Goal: Transaction & Acquisition: Register for event/course

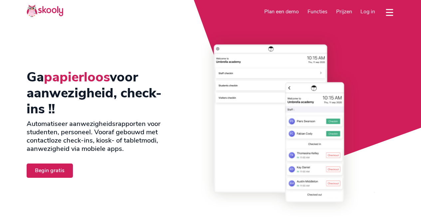
select select "nl"
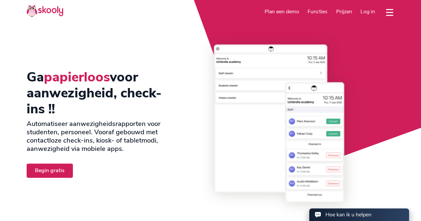
select select "31"
select select "Netherlands"
select select "Europe/[GEOGRAPHIC_DATA]"
click at [42, 168] on link "Begin gratis" at bounding box center [50, 171] width 46 height 14
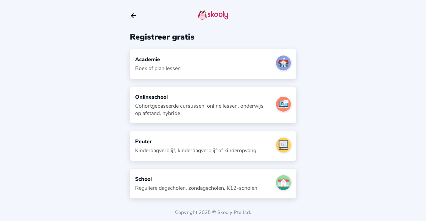
click at [269, 179] on div "School Reguliere dagscholen, zondagscholen, K12-scholen" at bounding box center [213, 184] width 166 height 30
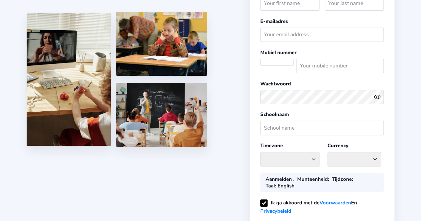
select select "NL"
select select "Europe/[GEOGRAPHIC_DATA]"
select select "EUR €"
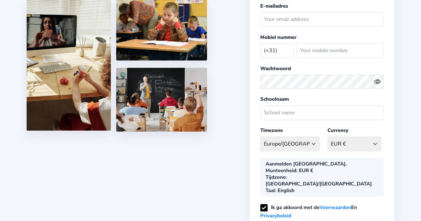
scroll to position [45, 0]
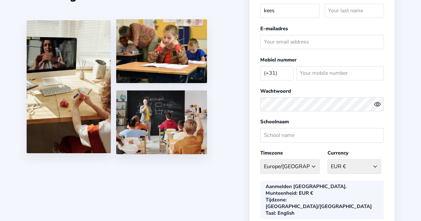
type input "kees"
click at [348, 168] on select "EUR € Afghanistan AFN - ؋. Albania ALL - L Algeria DZD - دج AmericanSamoa USD -…" at bounding box center [354, 166] width 54 height 14
click at [346, 174] on div "Register your School Voornaam kees Achternaam E-mailadres Mobiel nummer (+31) A…" at bounding box center [321, 129] width 145 height 329
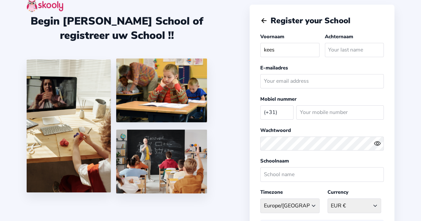
scroll to position [6, 0]
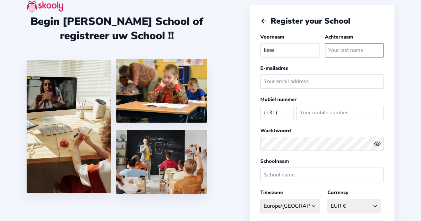
click at [345, 57] on input "text" at bounding box center [353, 50] width 59 height 14
type input "[PERSON_NAME]"
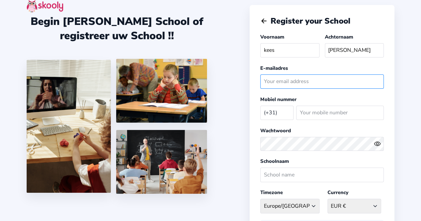
click at [335, 80] on input "email" at bounding box center [321, 81] width 123 height 14
type input "[EMAIL_ADDRESS][DOMAIN_NAME]"
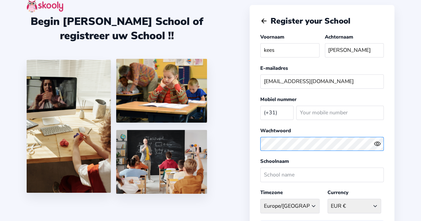
click at [247, 145] on div "Begin je eigen School of registreer uw School !! Register your School Voornaam …" at bounding box center [210, 175] width 421 height 362
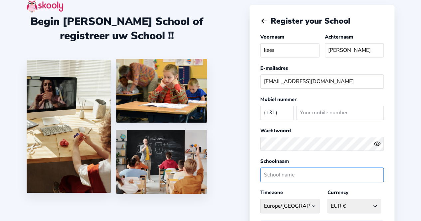
click at [325, 168] on input "text" at bounding box center [321, 175] width 123 height 14
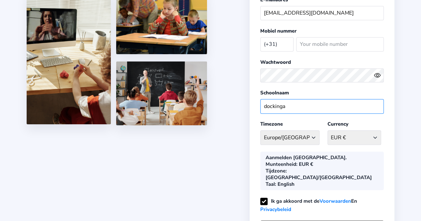
scroll to position [71, 0]
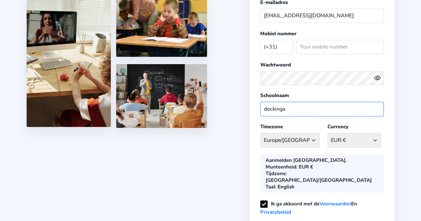
type input "dockinga"
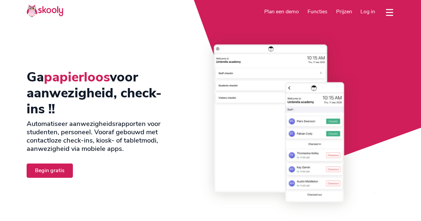
select select "nl"
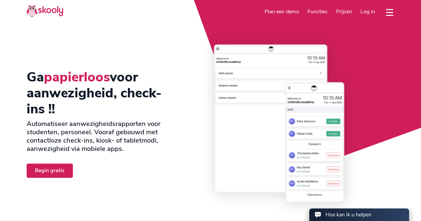
select select "31"
select select "Netherlands"
select select "Europe/[GEOGRAPHIC_DATA]"
click at [66, 176] on link "Begin gratis" at bounding box center [50, 171] width 46 height 14
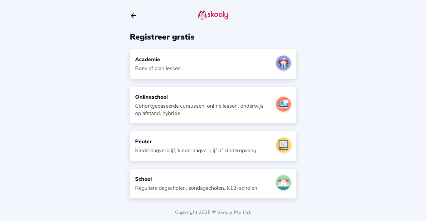
click at [213, 176] on div "School" at bounding box center [196, 179] width 122 height 7
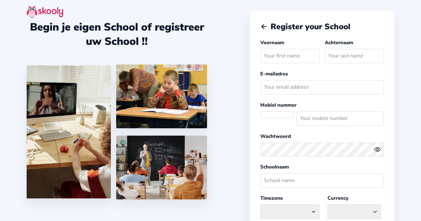
select select "Europe/[GEOGRAPHIC_DATA]"
select select "EUR €"
select select "NL"
type input "kees"
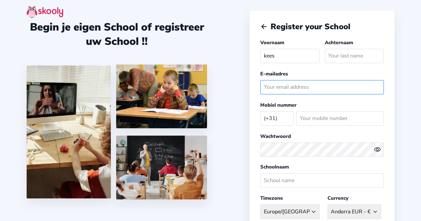
click at [314, 85] on input "email" at bounding box center [321, 87] width 123 height 14
type input "[EMAIL_ADDRESS][DOMAIN_NAME]"
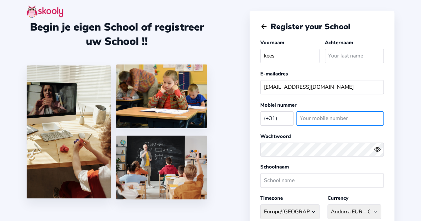
click at [313, 118] on input "number" at bounding box center [339, 118] width 87 height 14
type input "13768551"
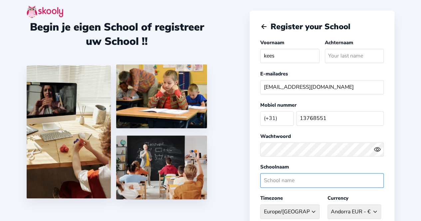
click at [313, 176] on input "text" at bounding box center [321, 180] width 123 height 14
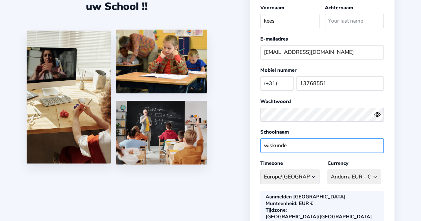
scroll to position [35, 0]
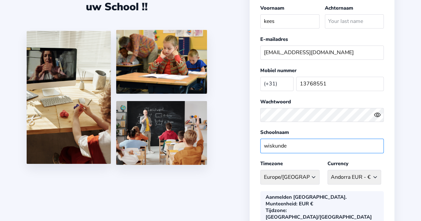
type input "wiskunde"
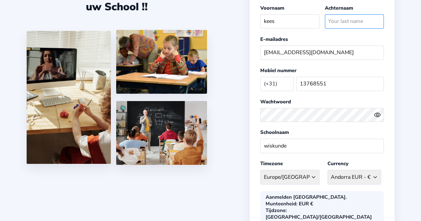
click at [349, 23] on input "text" at bounding box center [353, 21] width 59 height 14
type input "r"
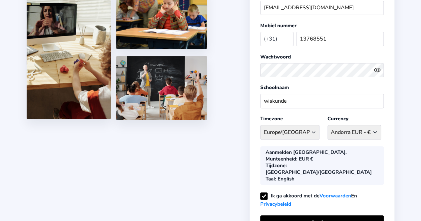
scroll to position [109, 0]
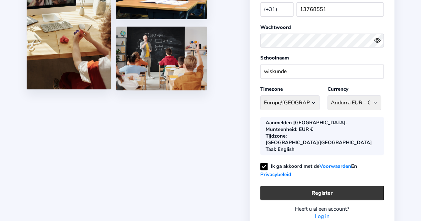
type input "[PERSON_NAME]"
click at [331, 186] on button "Register" at bounding box center [321, 193] width 123 height 14
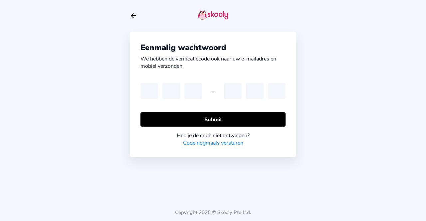
type input "1"
type input "6"
type input "7"
type input "8"
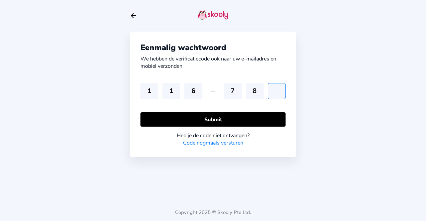
type input "2"
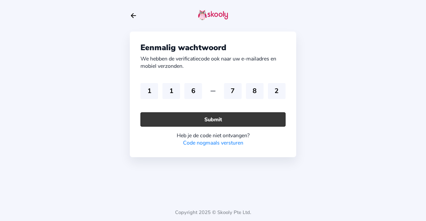
click at [263, 117] on button "Submit" at bounding box center [212, 119] width 145 height 14
